Goal: Information Seeking & Learning: Learn about a topic

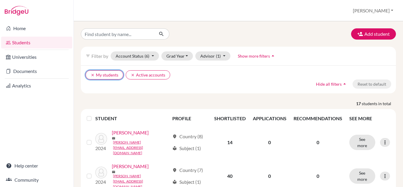
click at [91, 74] on icon "clear" at bounding box center [92, 75] width 4 height 4
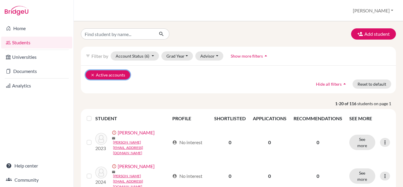
click at [88, 76] on button "clear Active accounts" at bounding box center [107, 74] width 44 height 9
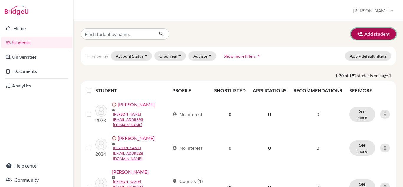
click at [373, 36] on button "Add student" at bounding box center [373, 33] width 45 height 11
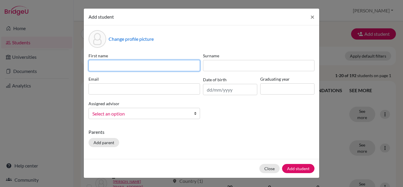
click at [123, 66] on input at bounding box center [143, 65] width 111 height 11
type input "Gustavo"
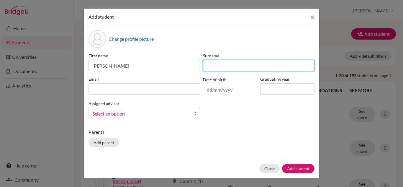
drag, startPoint x: 211, startPoint y: 68, endPoint x: 203, endPoint y: 69, distance: 7.7
click at [208, 68] on input at bounding box center [258, 65] width 111 height 11
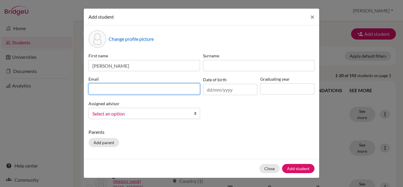
click at [141, 87] on div "Email" at bounding box center [144, 85] width 114 height 19
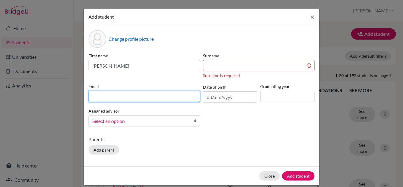
paste input "gustavo.canale@alunopueri.com.b"
type input "gustavo.canale@alunopueri.com.br"
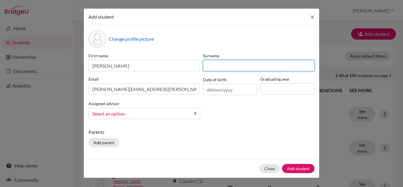
click at [216, 65] on input at bounding box center [258, 65] width 111 height 11
paste input "CANALE GOMES FERREIRA"
type input "CANALE GOMES FERREIRA"
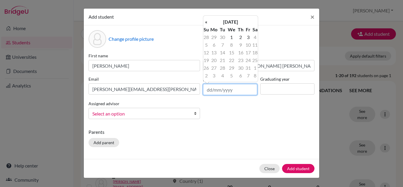
click at [222, 91] on input "text" at bounding box center [230, 89] width 54 height 11
type input "07/03/2008"
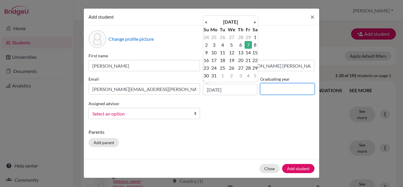
click at [274, 89] on input at bounding box center [287, 88] width 54 height 11
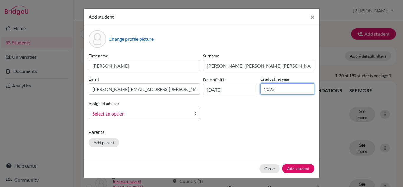
type input "2025"
click at [136, 115] on span "Select an option" at bounding box center [140, 114] width 96 height 8
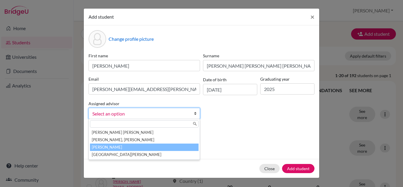
click at [111, 148] on li "Obi, Cindy" at bounding box center [144, 146] width 108 height 7
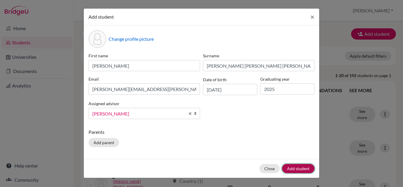
click at [299, 168] on button "Add student" at bounding box center [298, 168] width 32 height 9
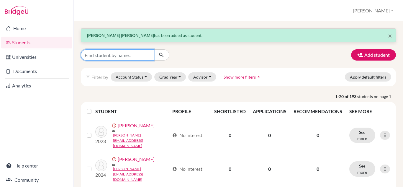
drag, startPoint x: 121, startPoint y: 56, endPoint x: 117, endPoint y: 57, distance: 4.0
click at [118, 57] on input "Find student by name..." at bounding box center [117, 54] width 73 height 11
type input "gustavo"
click at [158, 56] on button "submit" at bounding box center [162, 54] width 16 height 11
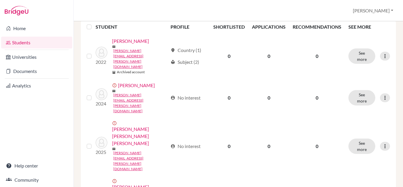
scroll to position [124, 0]
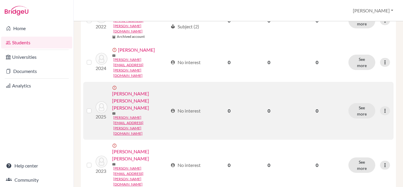
click at [133, 90] on link "CANALE GOMES FERREIRA, Gustavo" at bounding box center [140, 100] width 56 height 21
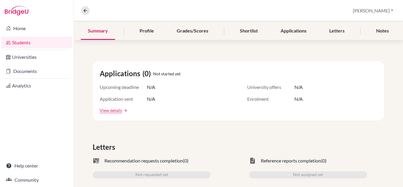
scroll to position [88, 0]
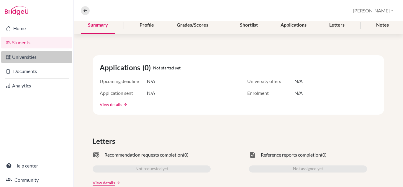
click at [30, 60] on link "Universities" at bounding box center [36, 57] width 71 height 12
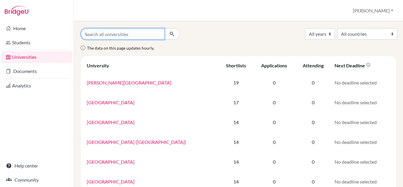
drag, startPoint x: 97, startPoint y: 36, endPoint x: 92, endPoint y: 32, distance: 5.5
click at [96, 35] on input "Search all universities" at bounding box center [123, 33] width 84 height 11
type input "[US_STATE]"
click at [164, 28] on button "submit" at bounding box center [172, 33] width 16 height 11
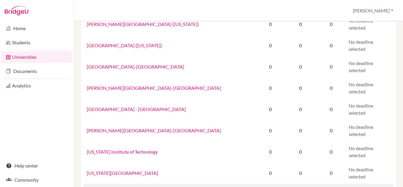
scroll to position [88, 0]
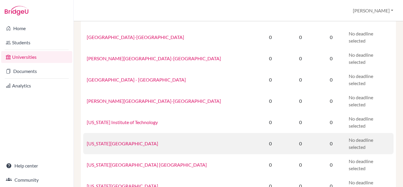
click at [111, 140] on link "Indiana State University" at bounding box center [122, 143] width 71 height 6
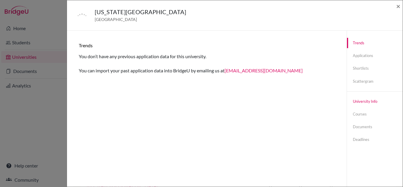
click at [361, 103] on link "University info" at bounding box center [375, 101] width 56 height 10
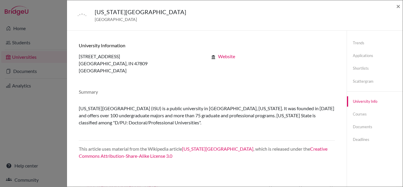
scroll to position [29, 0]
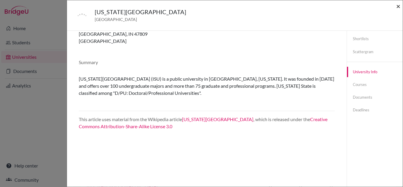
drag, startPoint x: 398, startPoint y: 9, endPoint x: 380, endPoint y: 15, distance: 18.5
click at [397, 9] on span "×" at bounding box center [398, 6] width 4 height 9
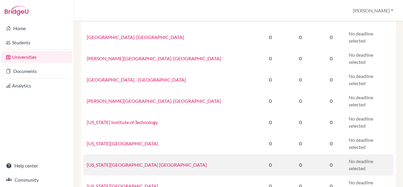
click at [137, 161] on link "Indiana University Bloomington" at bounding box center [147, 164] width 120 height 6
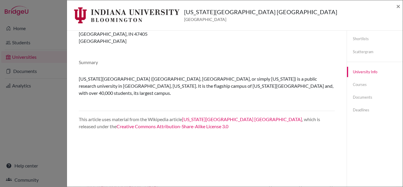
click at [22, 29] on div "Indiana University Bloomington United States of America × Trends You don’t have…" at bounding box center [201, 93] width 403 height 187
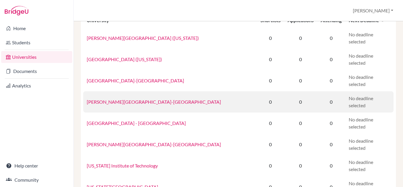
scroll to position [0, 0]
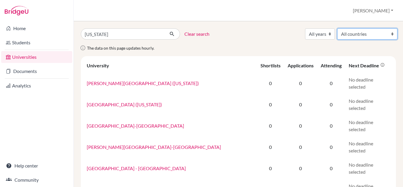
click at [353, 34] on select "All countries Australia Brazil Canada France Germany Ireland Italy Japan Kenya …" at bounding box center [367, 33] width 60 height 11
select select "69"
click at [337, 28] on select "All countries Australia Brazil Canada France Germany Ireland Italy Japan Kenya …" at bounding box center [367, 33] width 60 height 11
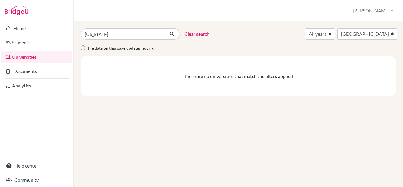
select select "69"
drag, startPoint x: 120, startPoint y: 33, endPoint x: 81, endPoint y: 34, distance: 38.9
click at [81, 34] on input "indiana" at bounding box center [123, 33] width 84 height 11
click at [158, 34] on input "indiana" at bounding box center [123, 33] width 84 height 11
click at [367, 33] on select "All countries Australia Brazil Canada France Germany Ireland Italy Japan Kenya …" at bounding box center [367, 33] width 60 height 11
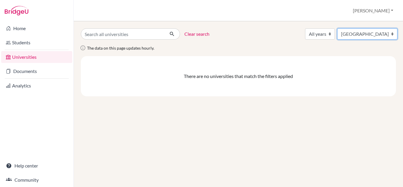
click at [337, 28] on select "All countries Australia Brazil Canada France Germany Ireland Italy Japan Kenya …" at bounding box center [367, 33] width 60 height 11
click at [258, 44] on div "The data on this page updates hourly." at bounding box center [238, 50] width 324 height 12
select select "69"
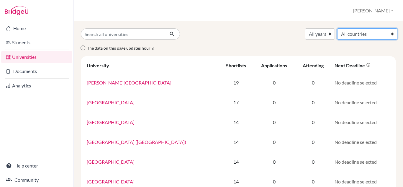
click at [365, 34] on select "All countries [GEOGRAPHIC_DATA] [GEOGRAPHIC_DATA] [GEOGRAPHIC_DATA] [GEOGRAPHIC…" at bounding box center [367, 33] width 60 height 11
select select "69"
click at [337, 28] on select "All countries [GEOGRAPHIC_DATA] [GEOGRAPHIC_DATA] [GEOGRAPHIC_DATA] [GEOGRAPHIC…" at bounding box center [367, 33] width 60 height 11
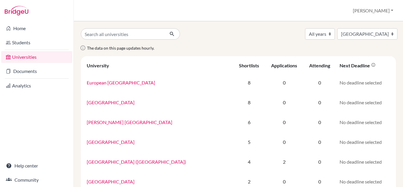
select select "69"
click at [171, 33] on icon "submit" at bounding box center [172, 34] width 6 height 6
select select "69"
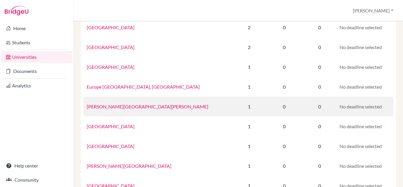
scroll to position [206, 0]
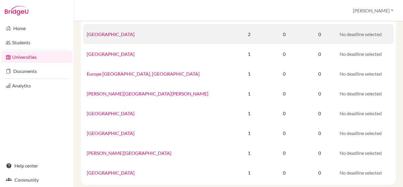
click at [98, 36] on link "University of Navarra" at bounding box center [111, 34] width 48 height 6
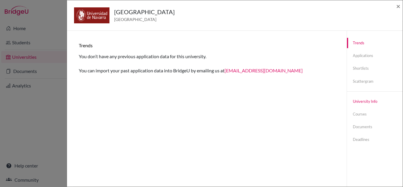
click at [360, 103] on link "University info" at bounding box center [375, 101] width 56 height 10
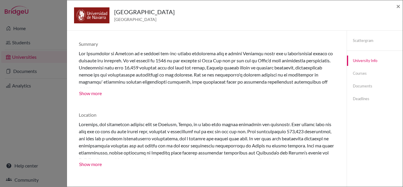
scroll to position [48, 0]
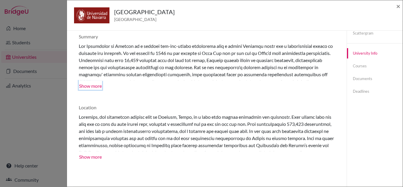
click at [93, 86] on button "Show more" at bounding box center [90, 85] width 23 height 9
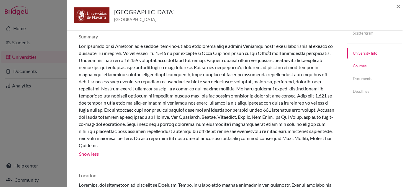
click at [359, 66] on link "Courses" at bounding box center [375, 66] width 56 height 10
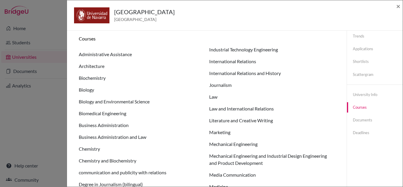
scroll to position [0, 0]
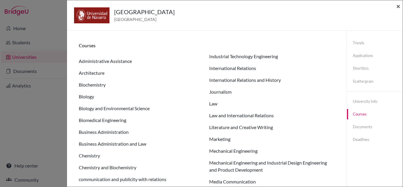
click at [398, 6] on span "×" at bounding box center [398, 6] width 4 height 9
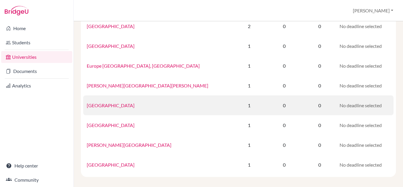
scroll to position [218, 0]
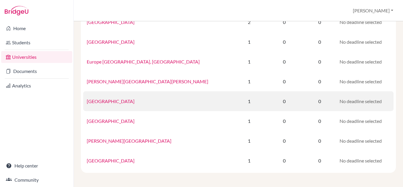
click at [106, 103] on link "Nebrija University" at bounding box center [111, 101] width 48 height 6
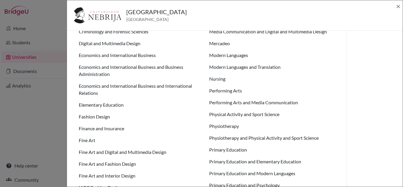
scroll to position [354, 0]
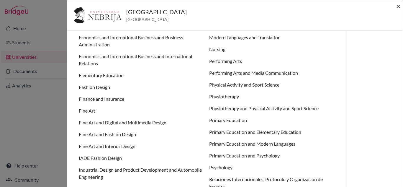
drag, startPoint x: 400, startPoint y: 6, endPoint x: 297, endPoint y: 19, distance: 103.3
click at [399, 6] on span "×" at bounding box center [398, 6] width 4 height 9
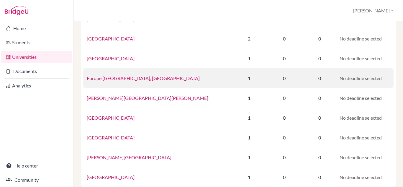
scroll to position [189, 0]
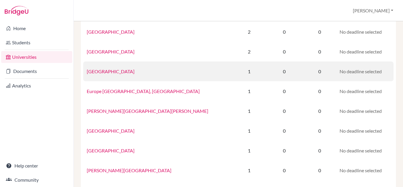
click at [119, 72] on link "Autonomous University of Barcelona" at bounding box center [111, 71] width 48 height 6
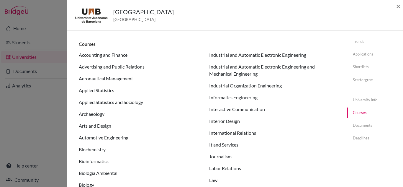
scroll to position [0, 0]
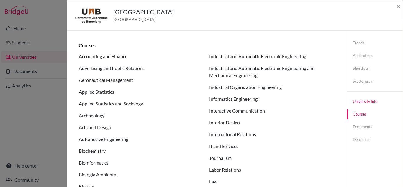
click at [359, 100] on link "University info" at bounding box center [375, 101] width 56 height 10
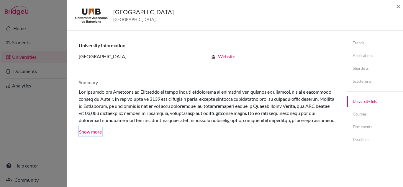
click at [88, 128] on button "Show more" at bounding box center [90, 130] width 23 height 9
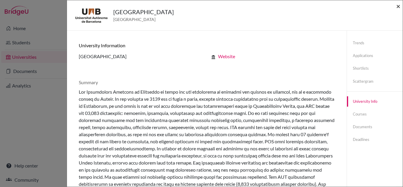
click at [398, 7] on span "×" at bounding box center [398, 6] width 4 height 9
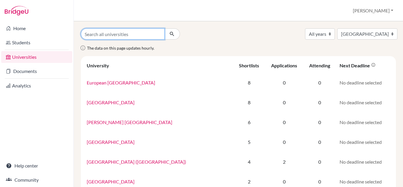
drag, startPoint x: 107, startPoint y: 30, endPoint x: 107, endPoint y: 33, distance: 3.3
click at [107, 33] on input "Search all universities" at bounding box center [123, 33] width 84 height 11
type input "cunef"
click at [164, 28] on button "submit" at bounding box center [172, 33] width 16 height 11
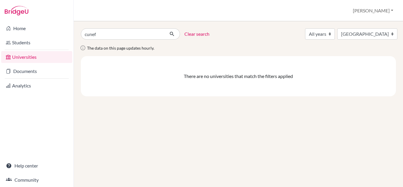
select select "69"
drag, startPoint x: 118, startPoint y: 36, endPoint x: 75, endPoint y: 39, distance: 43.7
click at [78, 38] on div "cunef" at bounding box center [130, 33] width 108 height 11
type input "cunef"
click at [356, 34] on select "All countries [GEOGRAPHIC_DATA] [GEOGRAPHIC_DATA] [GEOGRAPHIC_DATA] [GEOGRAPHIC…" at bounding box center [367, 33] width 60 height 11
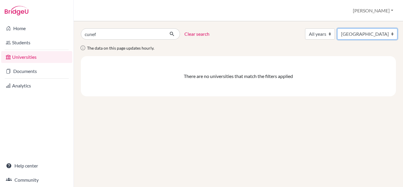
select select
click at [337, 28] on select "All countries [GEOGRAPHIC_DATA] [GEOGRAPHIC_DATA] [GEOGRAPHIC_DATA] [GEOGRAPHIC…" at bounding box center [367, 33] width 60 height 11
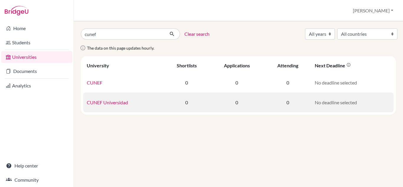
click at [99, 103] on link "CUNEF Universidad" at bounding box center [107, 102] width 41 height 6
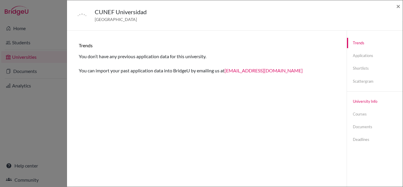
click at [360, 101] on link "University info" at bounding box center [375, 101] width 56 height 10
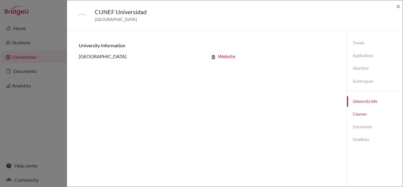
click at [357, 114] on link "Courses" at bounding box center [375, 114] width 56 height 10
drag, startPoint x: 362, startPoint y: 101, endPoint x: 347, endPoint y: 104, distance: 15.6
click at [362, 101] on link "University info" at bounding box center [375, 101] width 56 height 10
click at [229, 58] on link "Website" at bounding box center [226, 56] width 17 height 6
drag, startPoint x: 398, startPoint y: 6, endPoint x: 354, endPoint y: 13, distance: 45.2
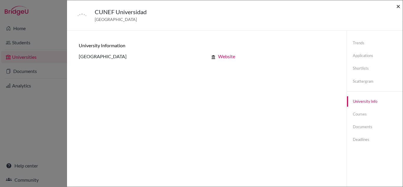
click at [398, 6] on span "×" at bounding box center [398, 6] width 4 height 9
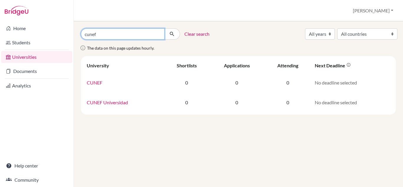
drag, startPoint x: 116, startPoint y: 36, endPoint x: 78, endPoint y: 36, distance: 38.0
click at [78, 36] on div "cunef" at bounding box center [130, 33] width 108 height 11
type input "esic"
click at [196, 36] on link "Clear search" at bounding box center [196, 33] width 25 height 7
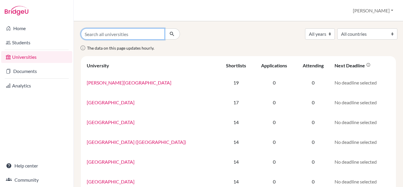
click at [151, 32] on input "Search all universities" at bounding box center [123, 33] width 84 height 11
type input "esic"
click at [164, 28] on button "submit" at bounding box center [172, 33] width 16 height 11
click at [104, 35] on input "esic" at bounding box center [123, 33] width 84 height 11
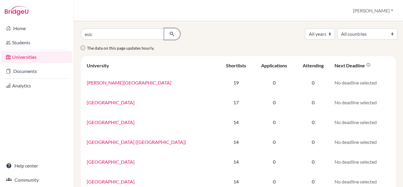
click at [173, 32] on button "submit" at bounding box center [172, 33] width 16 height 11
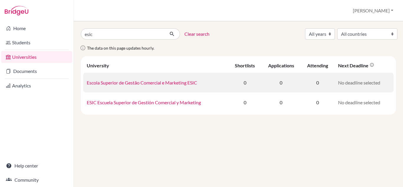
click at [168, 82] on link "Escola Superior de Gestão Comercial e Marketing ESIC" at bounding box center [142, 83] width 110 height 6
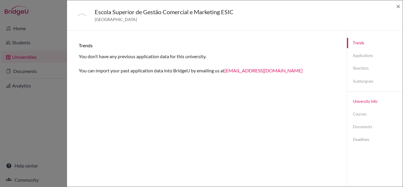
click at [365, 100] on link "University info" at bounding box center [375, 101] width 56 height 10
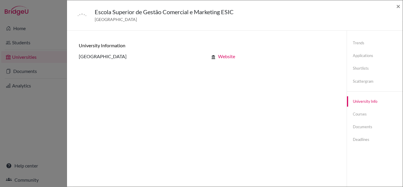
click at [225, 56] on link "Website" at bounding box center [226, 56] width 17 height 6
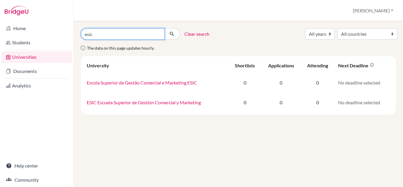
drag, startPoint x: 96, startPoint y: 35, endPoint x: 57, endPoint y: 35, distance: 39.2
click at [57, 35] on div "Home Students Universities Documents Analytics Help center Community Universiti…" at bounding box center [201, 93] width 403 height 187
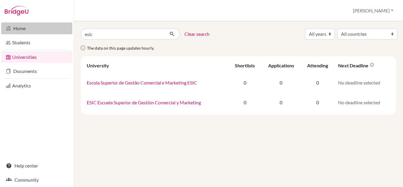
click at [21, 27] on link "Home" at bounding box center [36, 28] width 71 height 12
